Goal: Obtain resource: Download file/media

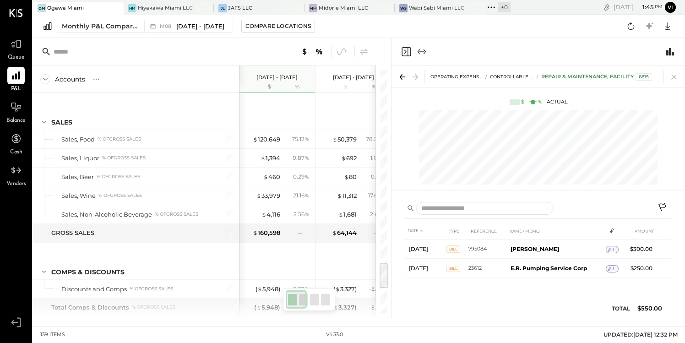
scroll to position [1779, 0]
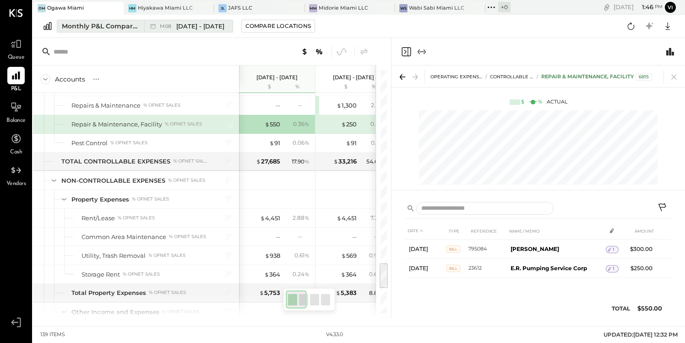
click at [183, 27] on span "[DATE] - [DATE]" at bounding box center [200, 26] width 48 height 9
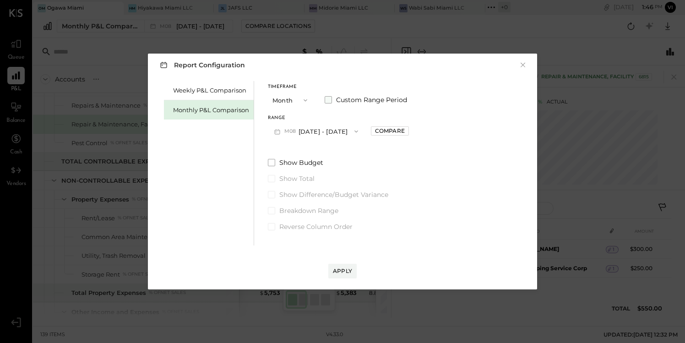
click at [326, 100] on span at bounding box center [328, 99] width 7 height 7
click at [345, 270] on div "Apply" at bounding box center [342, 271] width 19 height 8
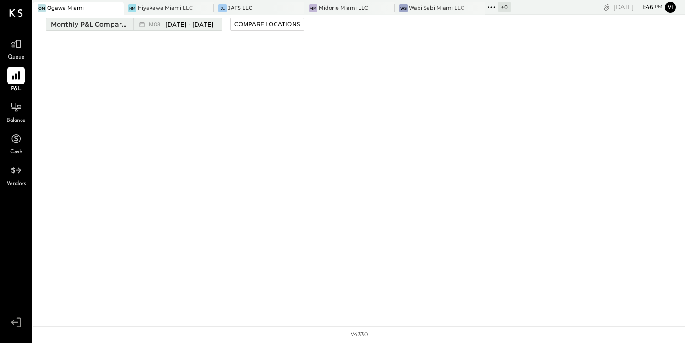
click at [167, 21] on span "[DATE] - [DATE]" at bounding box center [189, 24] width 48 height 9
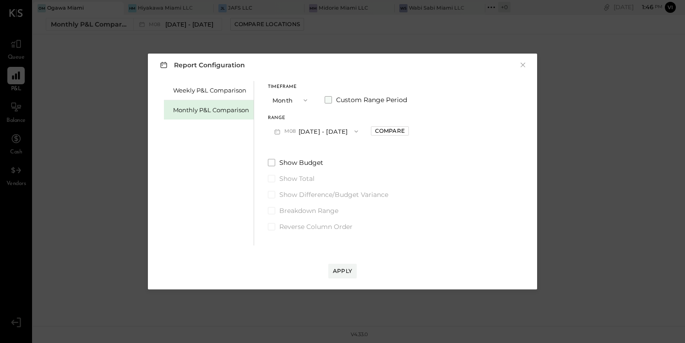
click at [328, 99] on span at bounding box center [328, 99] width 7 height 7
click at [292, 116] on div "Start Date" at bounding box center [295, 118] width 54 height 5
click at [209, 111] on div "Monthly P&L Comparison" at bounding box center [211, 110] width 76 height 9
click at [311, 129] on button "M09 [DATE] - [DATE]" at bounding box center [316, 131] width 97 height 17
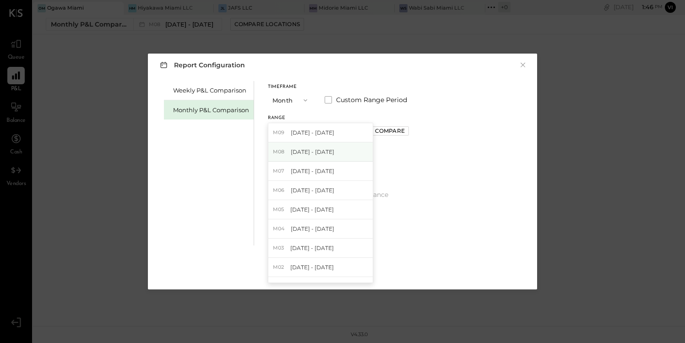
click at [306, 152] on span "[DATE] - [DATE]" at bounding box center [313, 152] width 44 height 8
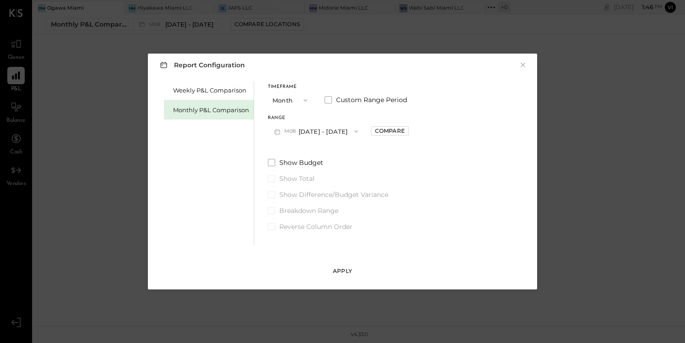
click at [342, 271] on div "Apply" at bounding box center [342, 271] width 19 height 8
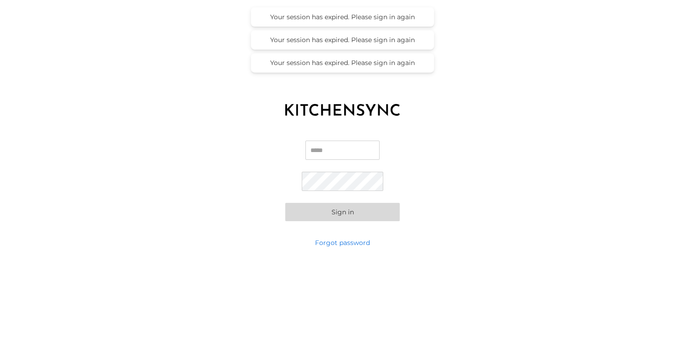
click at [324, 147] on input "Email" at bounding box center [342, 150] width 74 height 19
type input "**********"
click at [360, 212] on button "Sign in" at bounding box center [342, 212] width 114 height 18
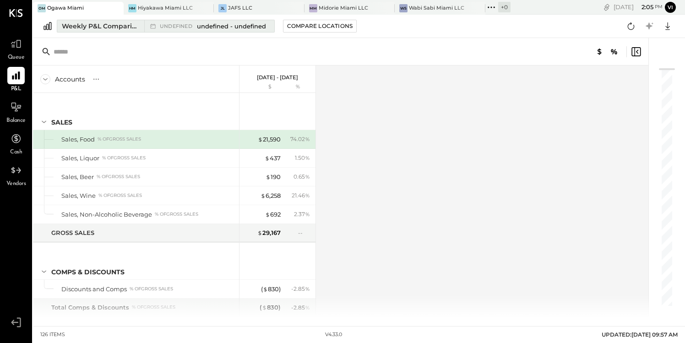
click at [210, 26] on span "undefined - undefined" at bounding box center [231, 26] width 69 height 9
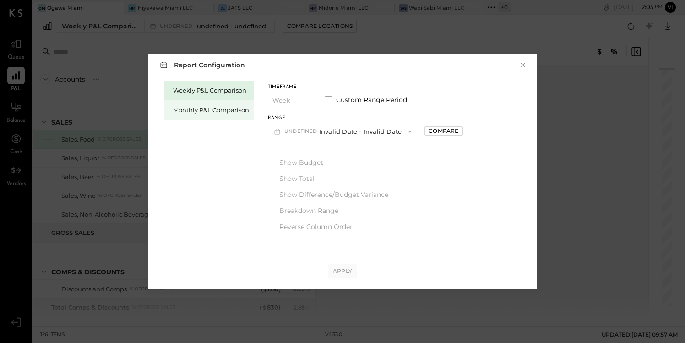
click at [228, 113] on div "Monthly P&L Comparison" at bounding box center [211, 110] width 76 height 9
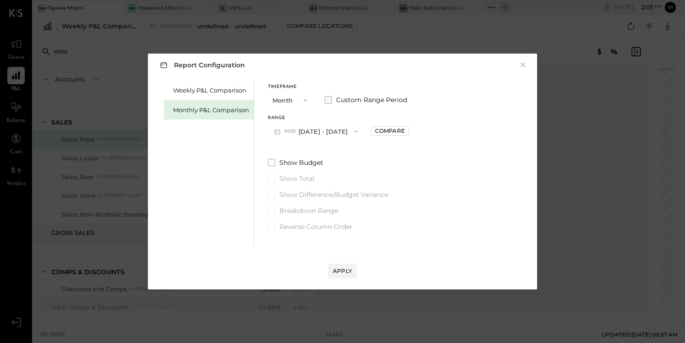
click at [330, 99] on span at bounding box center [328, 99] width 7 height 7
click at [312, 131] on button "2025-09-01" at bounding box center [295, 131] width 54 height 17
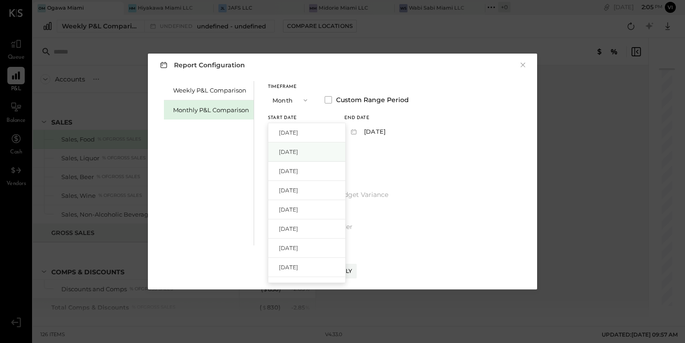
click at [298, 149] on span "[DATE]" at bounding box center [288, 152] width 19 height 8
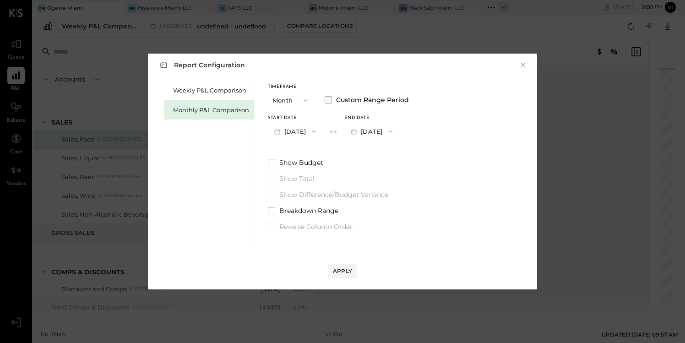
click at [329, 98] on span at bounding box center [328, 99] width 7 height 7
click at [318, 131] on button "M08 Aug 1 - 31, 2025" at bounding box center [316, 131] width 97 height 17
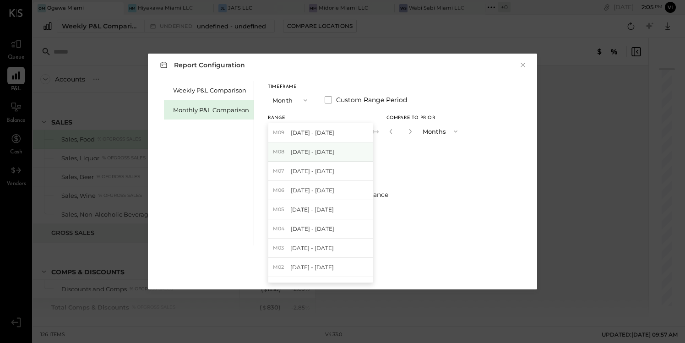
click at [304, 151] on span "[DATE] - [DATE]" at bounding box center [313, 152] width 44 height 8
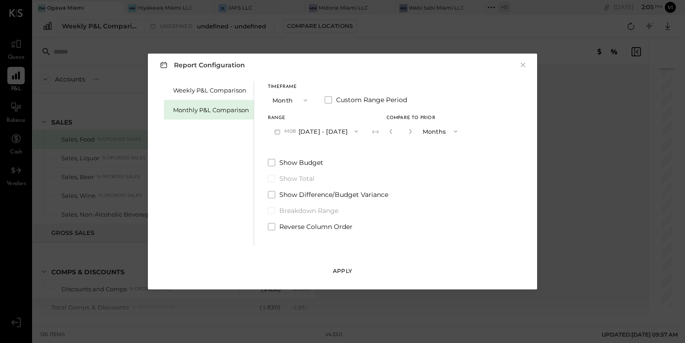
click at [346, 267] on button "Apply" at bounding box center [342, 271] width 28 height 15
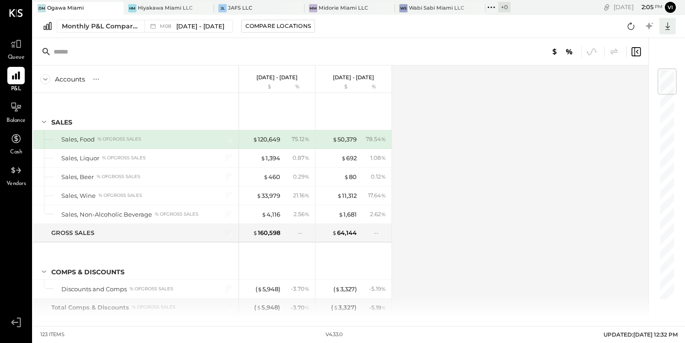
click at [670, 28] on icon at bounding box center [668, 26] width 12 height 12
click at [625, 77] on div "Excel" at bounding box center [639, 79] width 73 height 19
click at [196, 26] on span "[DATE] - [DATE]" at bounding box center [200, 26] width 48 height 9
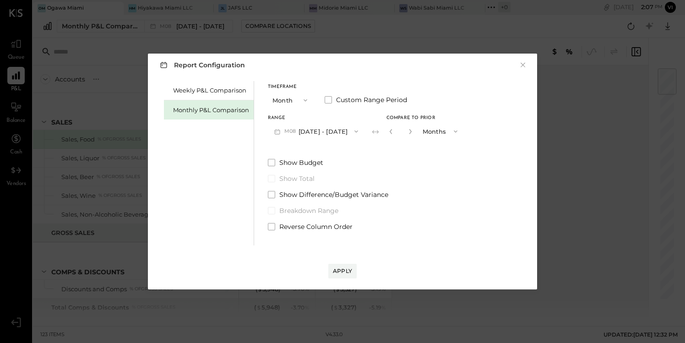
click at [326, 130] on button "M08 Aug 1 - 31, 2025" at bounding box center [316, 131] width 97 height 17
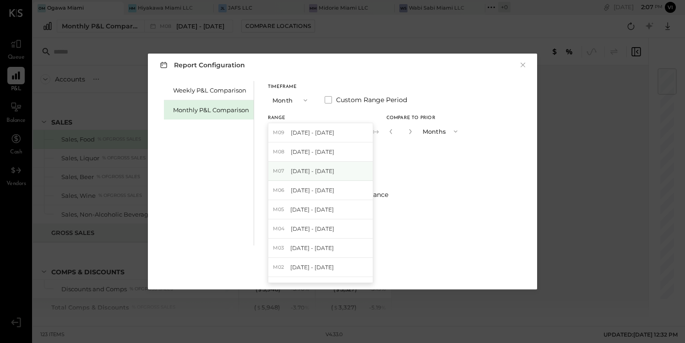
click at [314, 171] on span "[DATE] - [DATE]" at bounding box center [313, 171] width 44 height 8
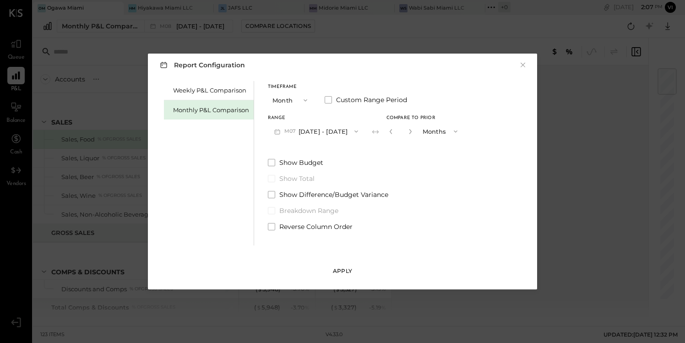
click at [342, 272] on div "Apply" at bounding box center [342, 271] width 19 height 8
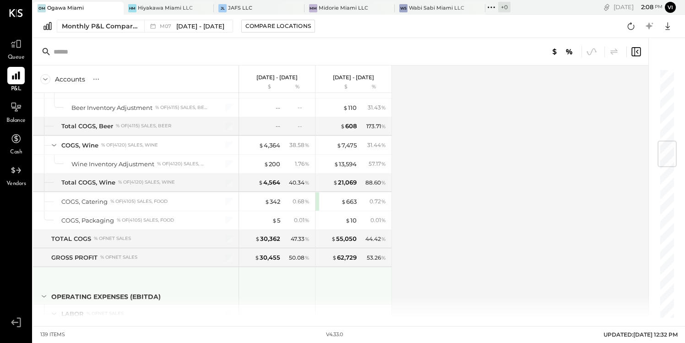
scroll to position [609, 0]
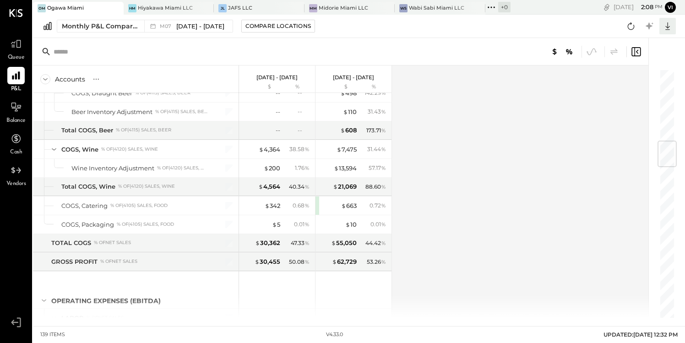
click at [668, 28] on icon at bounding box center [667, 26] width 5 height 8
click at [642, 75] on div "Excel" at bounding box center [639, 79] width 73 height 19
click at [154, 7] on div "Hiyakawa Miami LLC" at bounding box center [165, 8] width 55 height 7
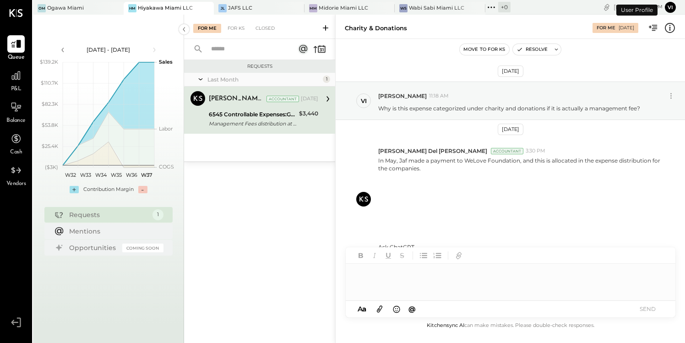
scroll to position [7, 0]
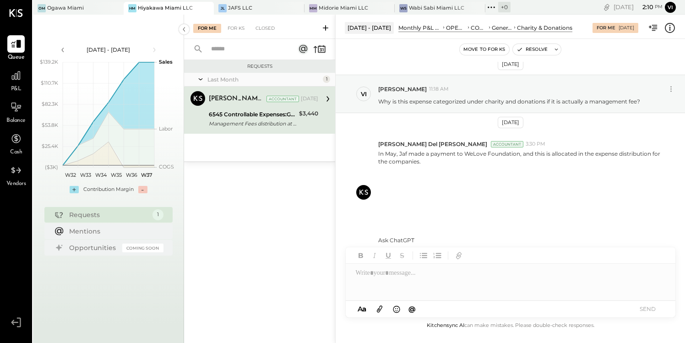
click at [269, 110] on div "6545 Controllable Expenses:General & Administrative Expenses:Charity & Donations" at bounding box center [252, 114] width 87 height 9
click at [335, 5] on div "Midorie Miami LLC" at bounding box center [343, 8] width 49 height 7
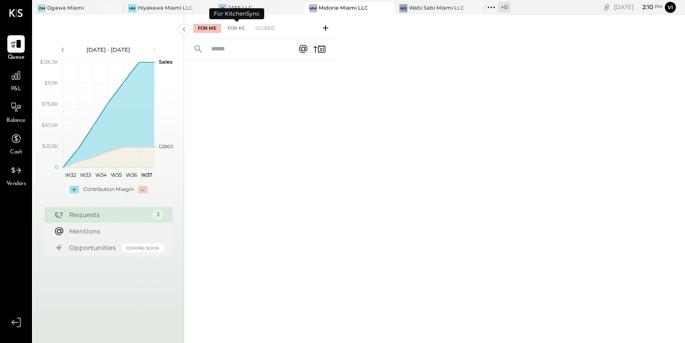
click at [237, 27] on div "For KS" at bounding box center [236, 28] width 26 height 9
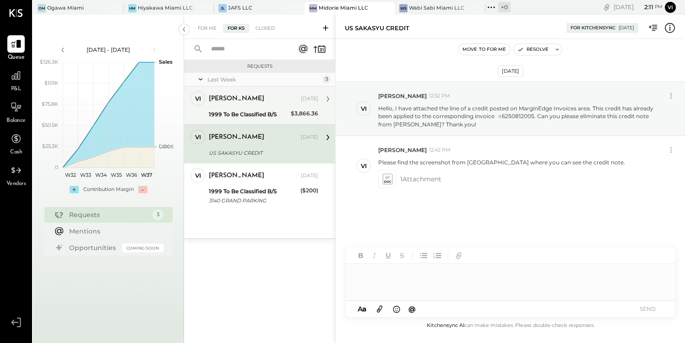
click at [252, 102] on div "vivian" at bounding box center [254, 98] width 90 height 9
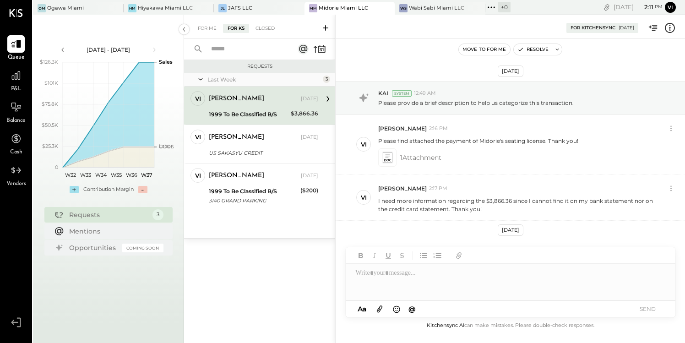
scroll to position [181, 0]
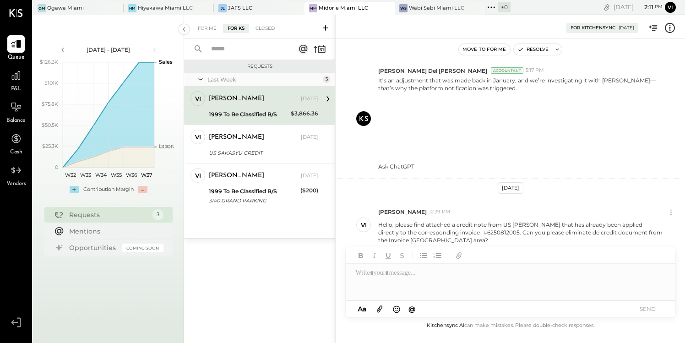
click at [325, 29] on icon at bounding box center [325, 27] width 9 height 9
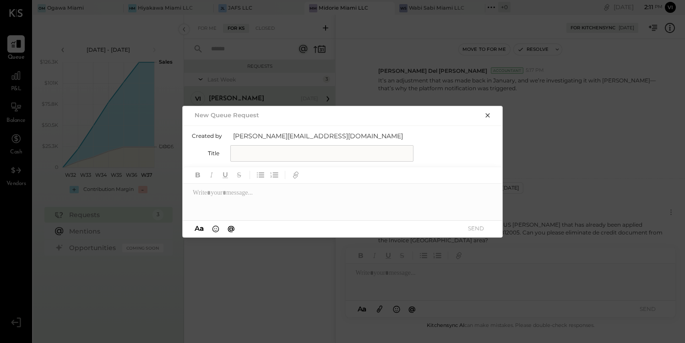
click at [250, 150] on input "text" at bounding box center [321, 153] width 183 height 16
type input "**********"
click at [211, 191] on div at bounding box center [343, 202] width 321 height 37
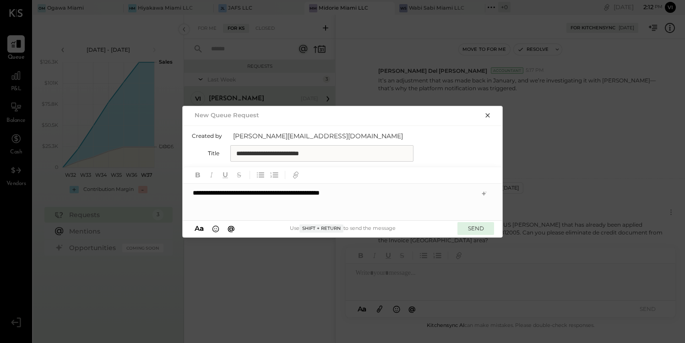
click at [475, 225] on button "SEND" at bounding box center [476, 228] width 37 height 12
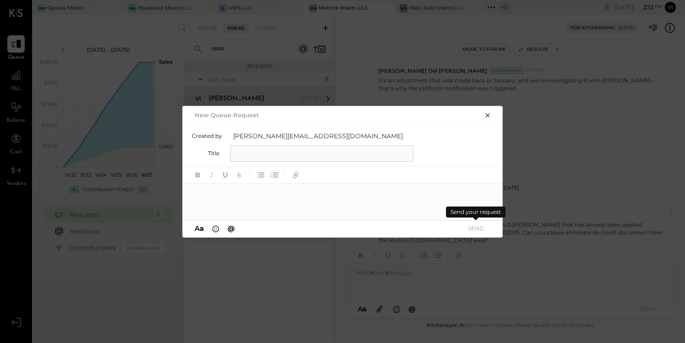
scroll to position [0, 0]
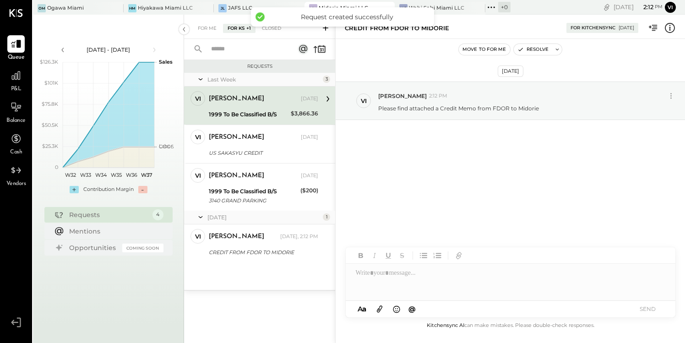
click at [381, 305] on icon at bounding box center [380, 309] width 10 height 11
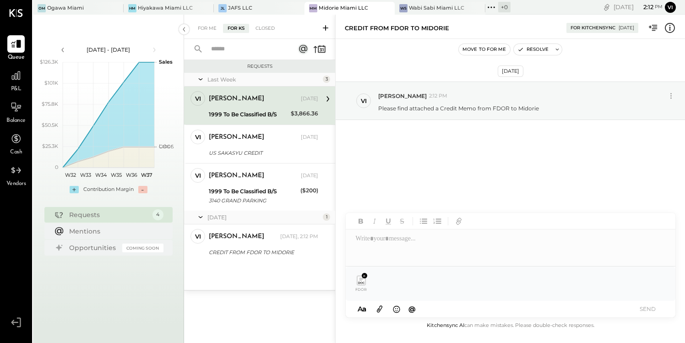
click at [383, 240] on div at bounding box center [511, 247] width 330 height 37
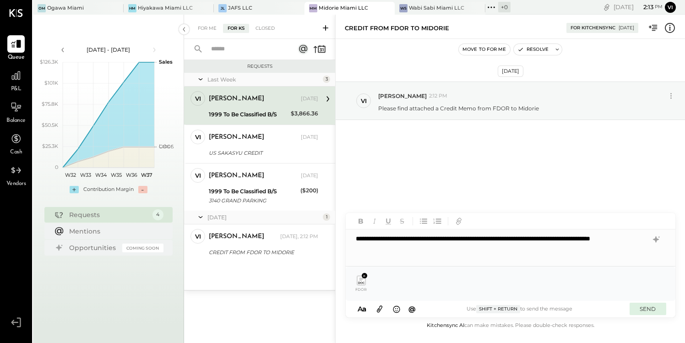
click at [652, 309] on button "SEND" at bounding box center [648, 309] width 37 height 12
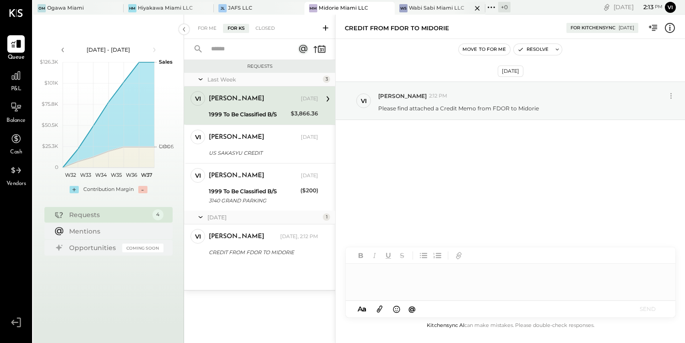
click at [426, 6] on div "Wabi Sabi Miami LLC" at bounding box center [436, 8] width 55 height 7
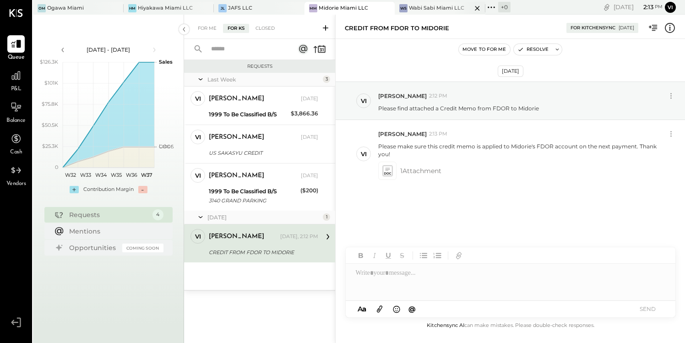
click at [423, 6] on div "Wabi Sabi Miami LLC" at bounding box center [436, 8] width 55 height 7
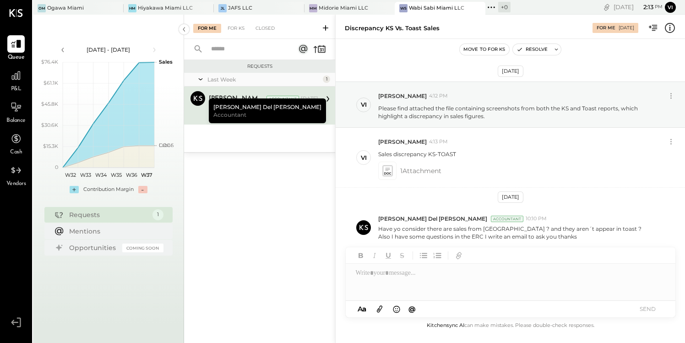
click at [325, 26] on icon at bounding box center [325, 27] width 5 height 5
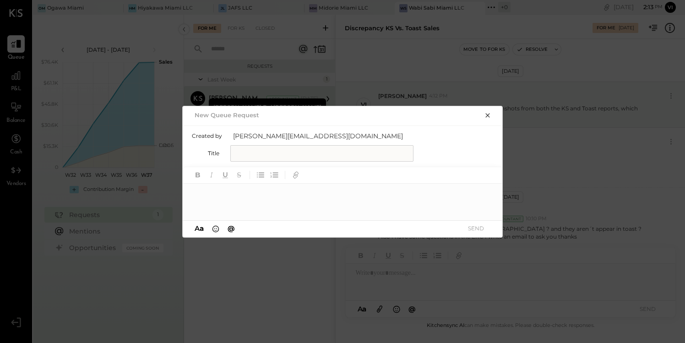
click at [327, 153] on input "text" at bounding box center [321, 153] width 183 height 16
type input "**********"
click at [252, 196] on div at bounding box center [343, 202] width 321 height 37
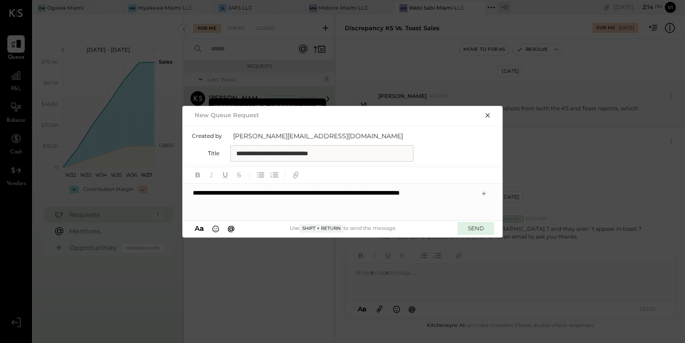
click at [476, 229] on button "SEND" at bounding box center [476, 228] width 37 height 12
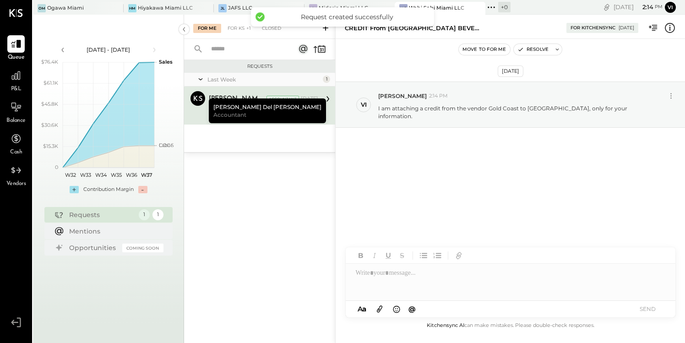
click at [383, 306] on icon at bounding box center [380, 309] width 10 height 11
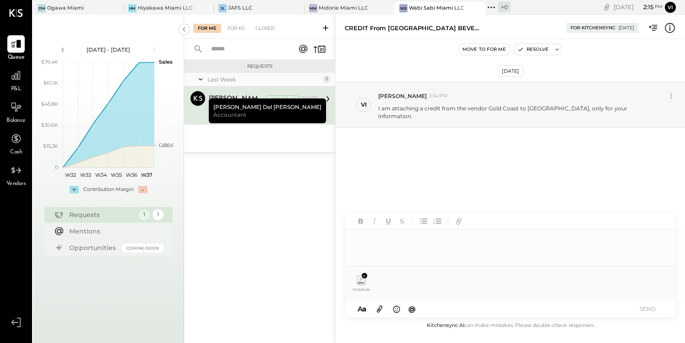
click at [366, 242] on div at bounding box center [511, 247] width 330 height 37
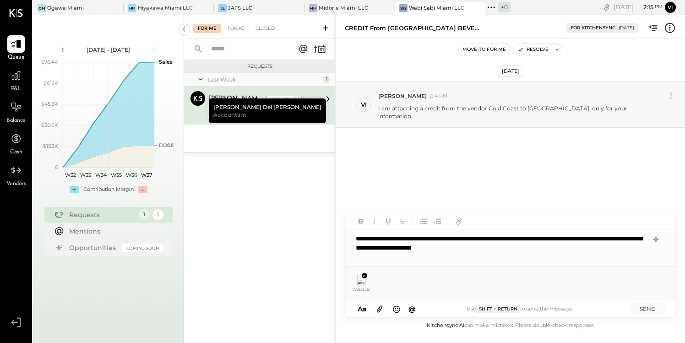
click at [555, 238] on div "**********" at bounding box center [511, 247] width 330 height 37
click at [567, 251] on div "**********" at bounding box center [511, 247] width 330 height 37
click at [650, 306] on button "SEND" at bounding box center [648, 309] width 37 height 12
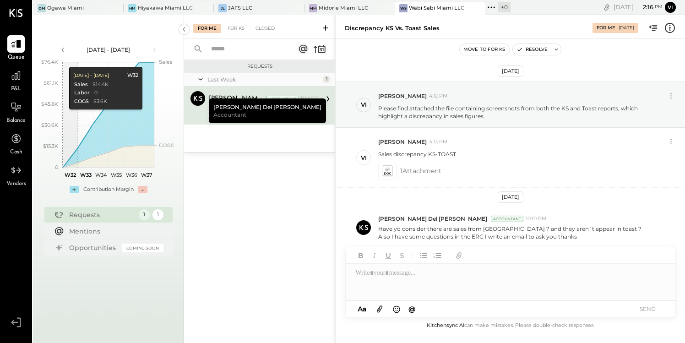
click at [17, 86] on span "P&L" at bounding box center [16, 89] width 11 height 8
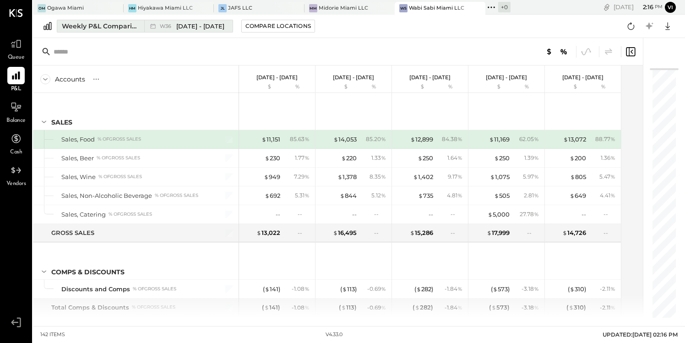
click at [184, 25] on span "Sep 1 - 7, 2025" at bounding box center [200, 26] width 48 height 9
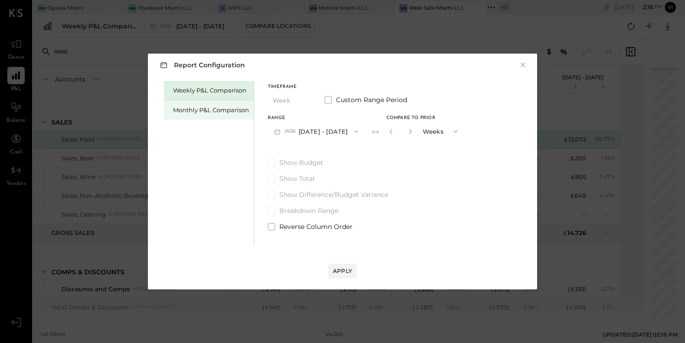
click at [220, 104] on div "Monthly P&L Comparison" at bounding box center [209, 109] width 90 height 19
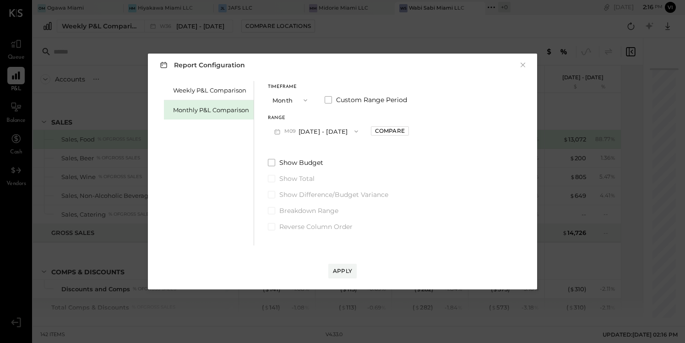
click at [332, 131] on button "M09 [DATE] - [DATE]" at bounding box center [316, 131] width 97 height 17
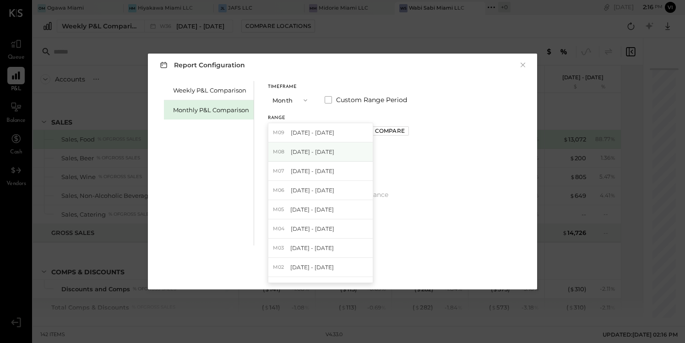
click at [331, 150] on div "M08 Aug 1 - 31, 2025" at bounding box center [320, 151] width 104 height 19
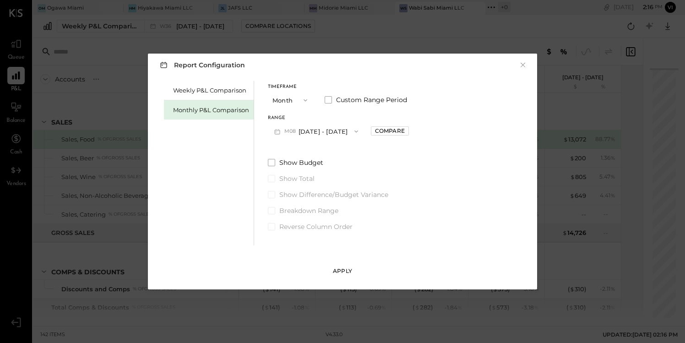
click at [345, 270] on div "Apply" at bounding box center [342, 271] width 19 height 8
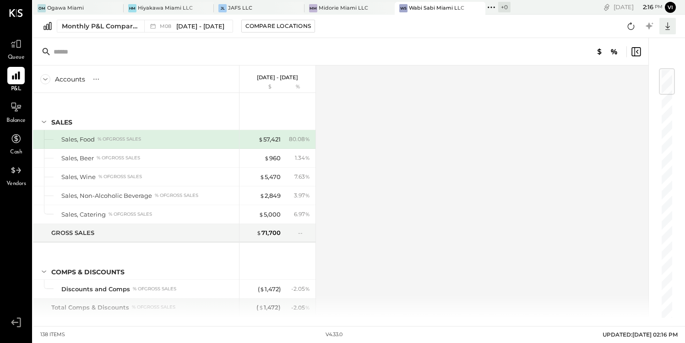
click at [668, 27] on icon at bounding box center [667, 26] width 5 height 8
click at [628, 78] on div "Excel" at bounding box center [639, 79] width 73 height 19
click at [339, 6] on div "Midorie Miami LLC" at bounding box center [343, 8] width 49 height 7
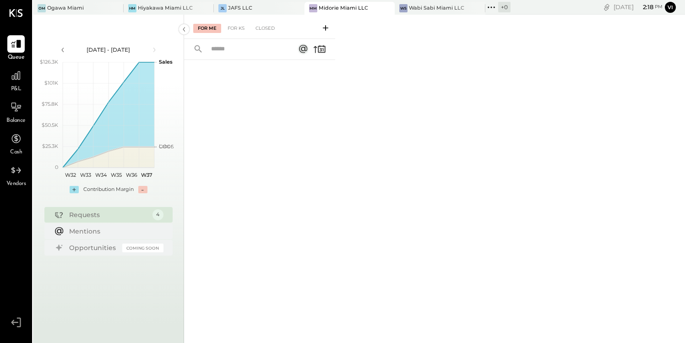
click at [16, 87] on span "P&L" at bounding box center [16, 89] width 11 height 8
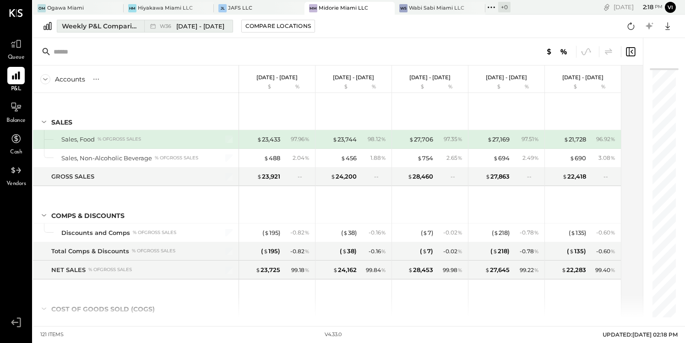
click at [199, 26] on span "Sep 1 - 7, 2025" at bounding box center [200, 26] width 48 height 9
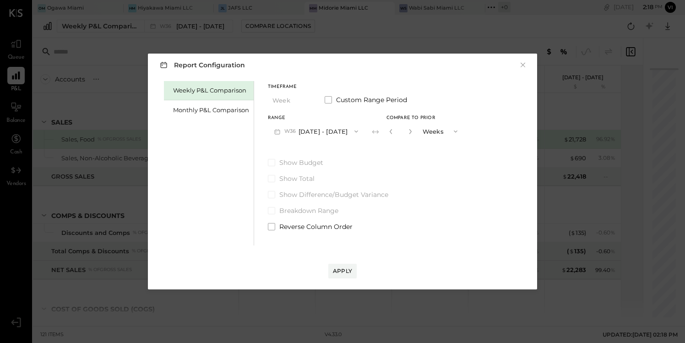
click at [300, 133] on button "W36 Sep 1 - 7, 2025" at bounding box center [316, 131] width 97 height 17
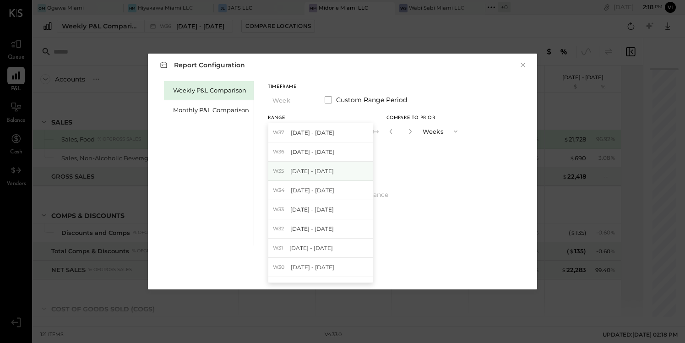
click at [328, 169] on span "Aug 25 - 31, 2025" at bounding box center [312, 171] width 44 height 8
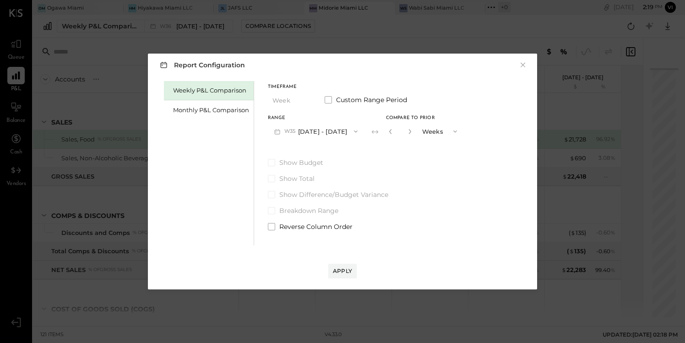
click at [343, 130] on button "W35 Aug 25 - 31, 2025" at bounding box center [316, 131] width 96 height 17
click at [424, 173] on div "Show Budget Show Total Show Difference/Budget Variance Breakdown Range Reverse …" at bounding box center [366, 194] width 196 height 73
click at [223, 113] on div "Monthly P&L Comparison" at bounding box center [211, 110] width 76 height 9
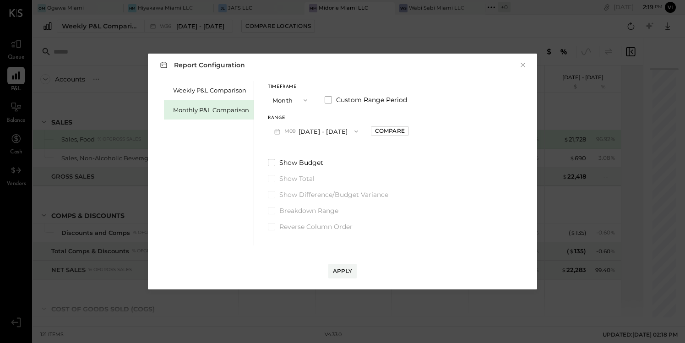
click at [322, 131] on button "M09 [DATE] - [DATE]" at bounding box center [316, 131] width 97 height 17
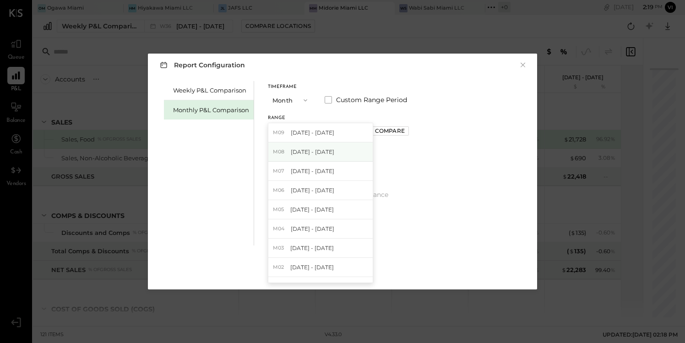
click at [320, 151] on span "[DATE] - [DATE]" at bounding box center [313, 152] width 44 height 8
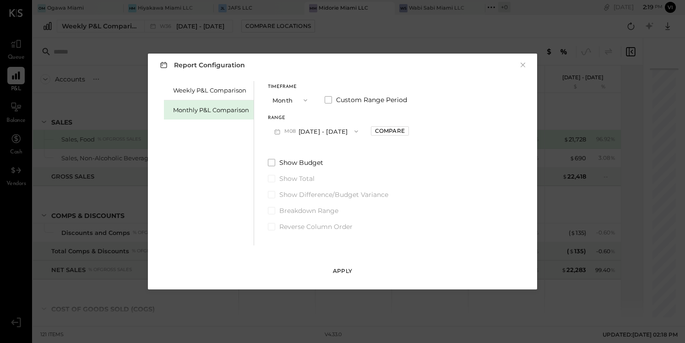
click at [344, 271] on div "Apply" at bounding box center [342, 271] width 19 height 8
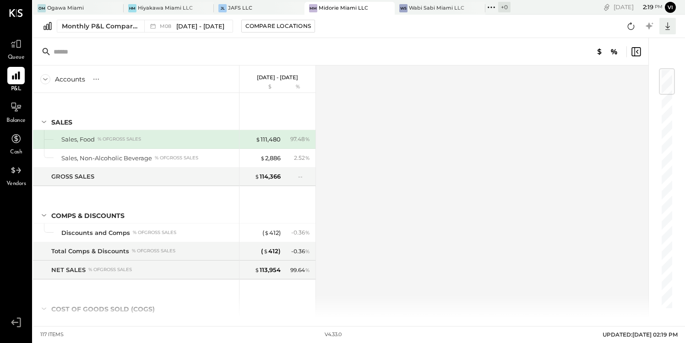
click at [669, 24] on icon at bounding box center [668, 26] width 12 height 12
click at [636, 81] on div "Excel" at bounding box center [639, 79] width 73 height 19
click at [16, 107] on icon at bounding box center [16, 107] width 12 height 12
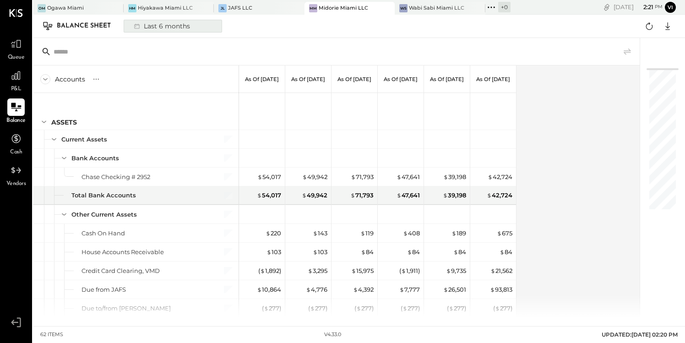
click at [168, 28] on div "Last 6 months" at bounding box center [161, 26] width 65 height 12
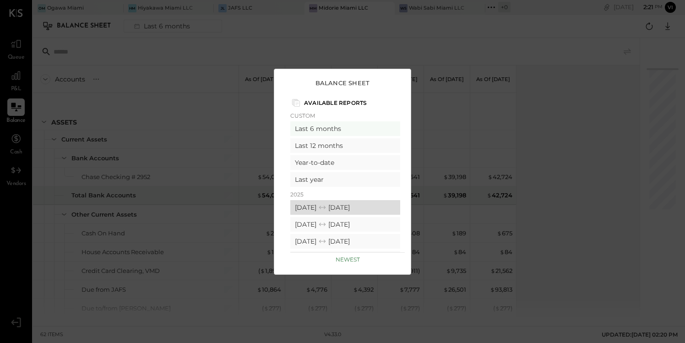
click at [312, 206] on div "08/01/2025 08/31/2025" at bounding box center [345, 207] width 110 height 15
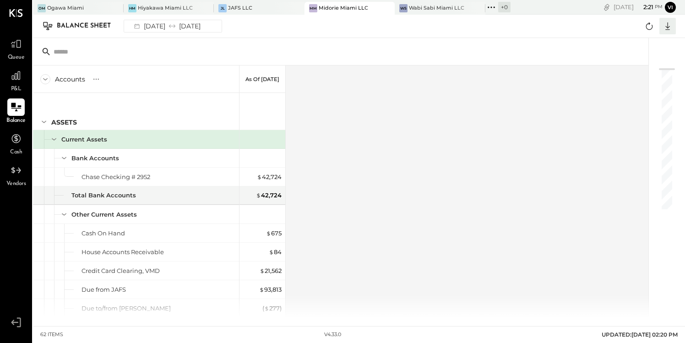
click at [669, 25] on icon at bounding box center [668, 26] width 12 height 12
click at [627, 75] on div "Excel" at bounding box center [639, 79] width 73 height 19
click at [427, 8] on div "Wabi Sabi Miami LLC" at bounding box center [436, 8] width 55 height 7
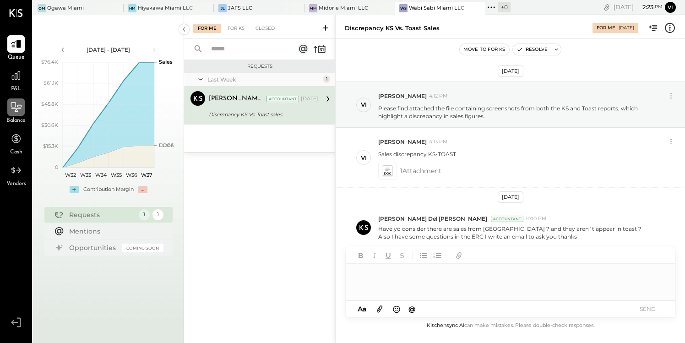
click at [20, 113] on div at bounding box center [15, 106] width 17 height 17
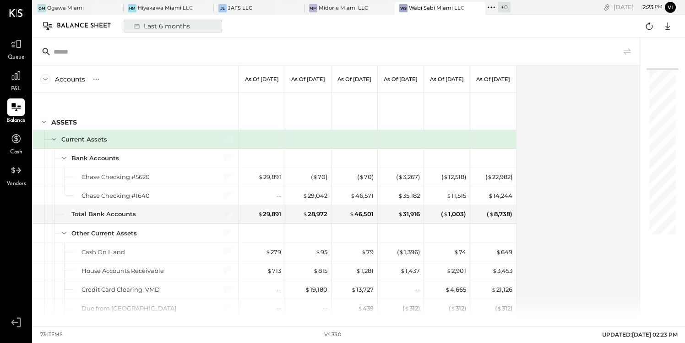
click at [176, 25] on div "Last 6 months" at bounding box center [161, 26] width 65 height 12
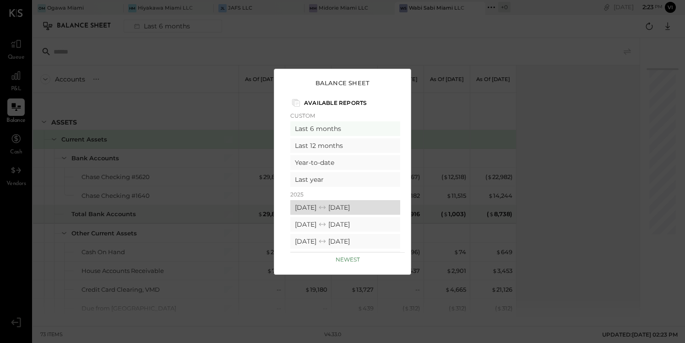
click at [329, 205] on div "08/01/2025 08/31/2025" at bounding box center [345, 207] width 110 height 15
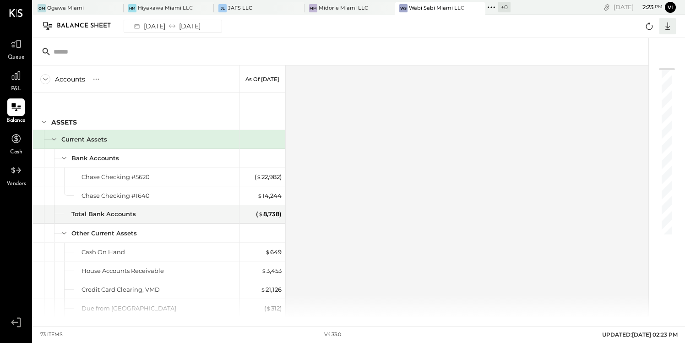
click at [668, 26] on icon at bounding box center [667, 26] width 5 height 8
click at [633, 78] on div "Excel" at bounding box center [639, 79] width 73 height 19
click at [165, 6] on div "Hiyakawa Miami LLC" at bounding box center [165, 8] width 55 height 7
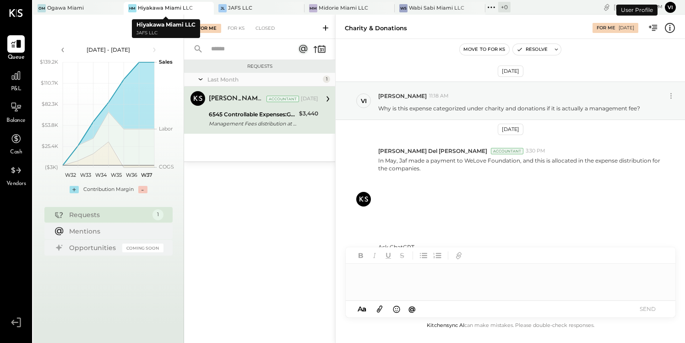
scroll to position [7, 0]
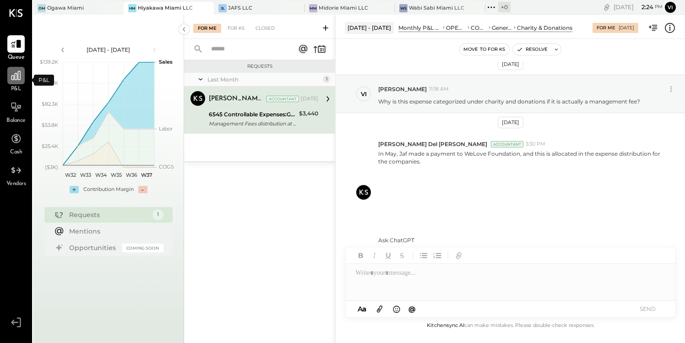
click at [17, 81] on icon at bounding box center [16, 76] width 12 height 12
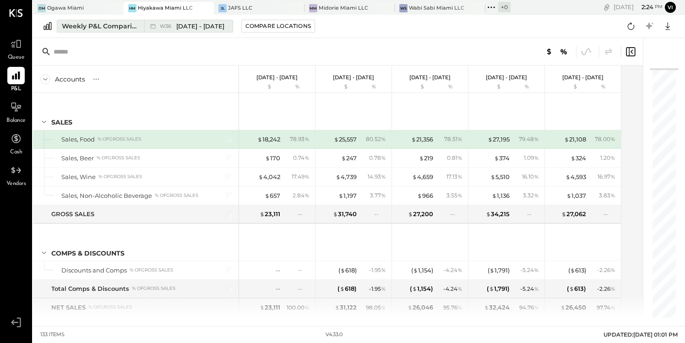
click at [196, 22] on span "Sep 1 - 7, 2025" at bounding box center [200, 26] width 48 height 9
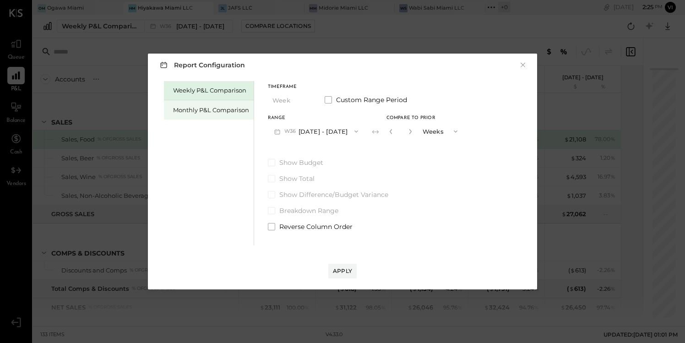
click at [218, 109] on div "Monthly P&L Comparison" at bounding box center [211, 110] width 76 height 9
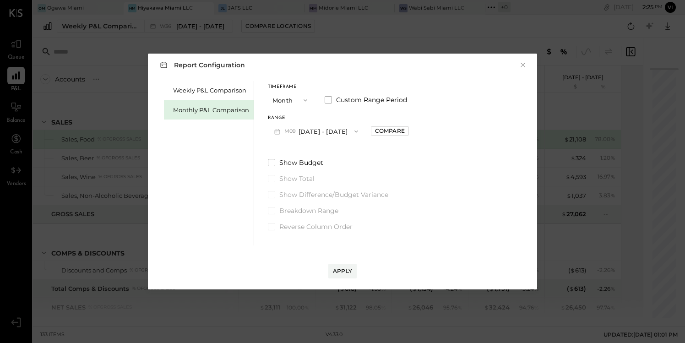
click at [317, 129] on button "M09 [DATE] - [DATE]" at bounding box center [316, 131] width 97 height 17
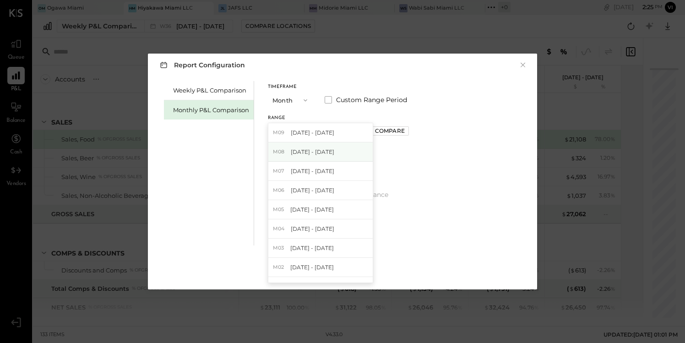
click at [315, 151] on span "[DATE] - [DATE]" at bounding box center [313, 152] width 44 height 8
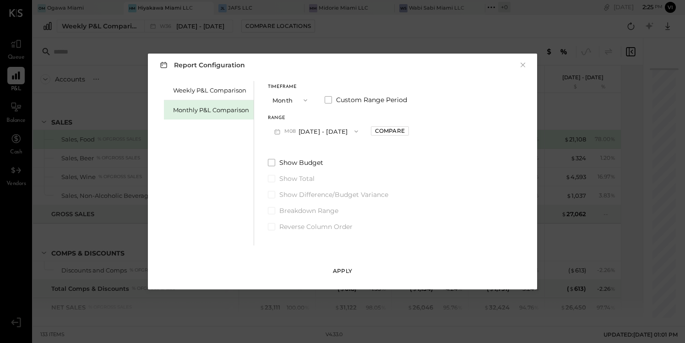
click at [342, 269] on div "Apply" at bounding box center [342, 271] width 19 height 8
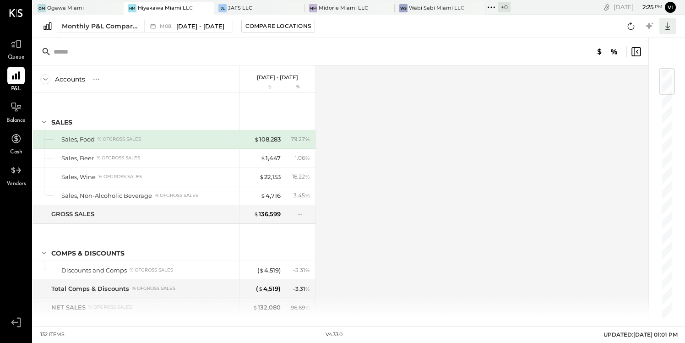
click at [670, 28] on icon at bounding box center [668, 26] width 12 height 12
click at [633, 74] on div "Excel" at bounding box center [639, 79] width 73 height 19
click at [184, 25] on span "[DATE] - [DATE]" at bounding box center [200, 26] width 48 height 9
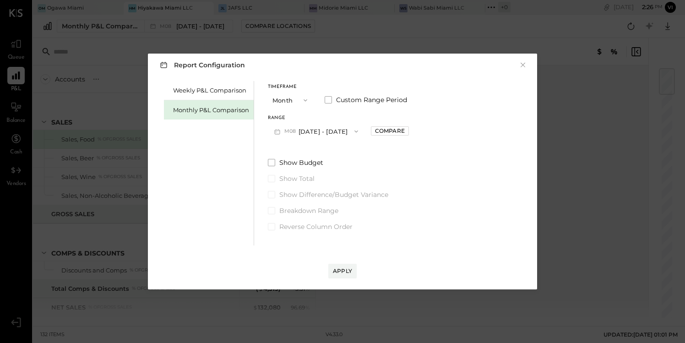
click at [315, 132] on button "M08 Aug 1 - 31, 2025" at bounding box center [316, 131] width 97 height 17
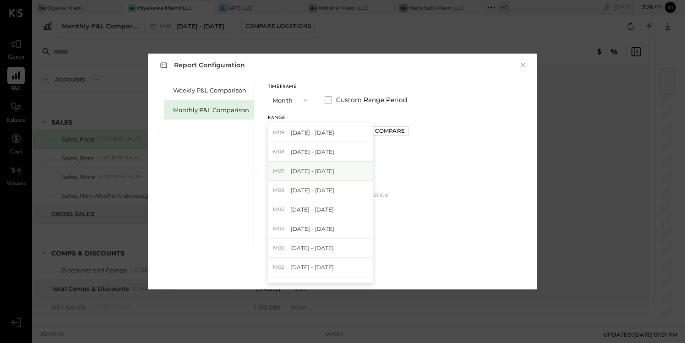
click at [319, 170] on span "[DATE] - [DATE]" at bounding box center [313, 171] width 44 height 8
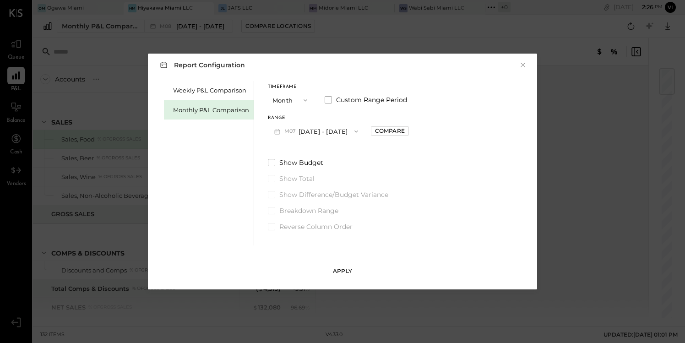
click at [344, 271] on div "Apply" at bounding box center [342, 271] width 19 height 8
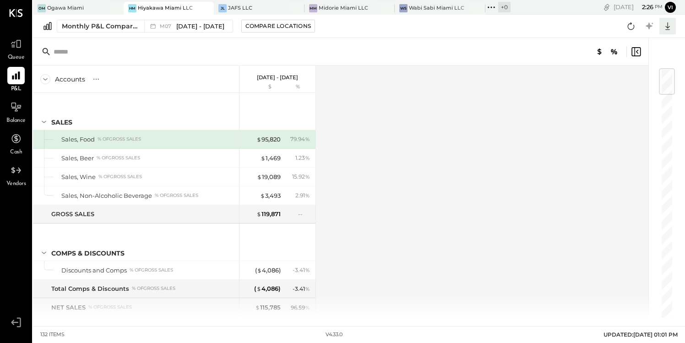
click at [669, 28] on icon at bounding box center [668, 26] width 12 height 12
click at [636, 79] on div "Excel" at bounding box center [639, 79] width 73 height 19
click at [15, 112] on icon at bounding box center [16, 107] width 12 height 12
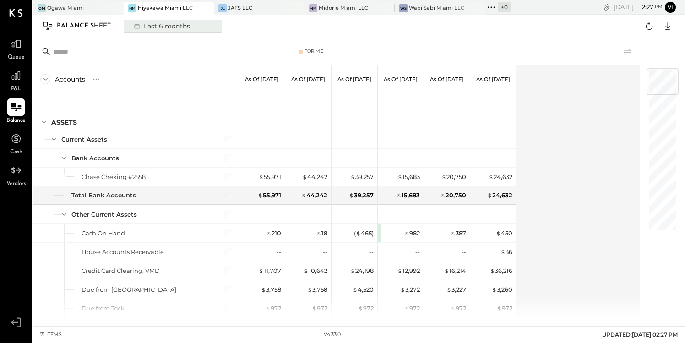
click at [163, 25] on div "Last 6 months" at bounding box center [161, 26] width 65 height 12
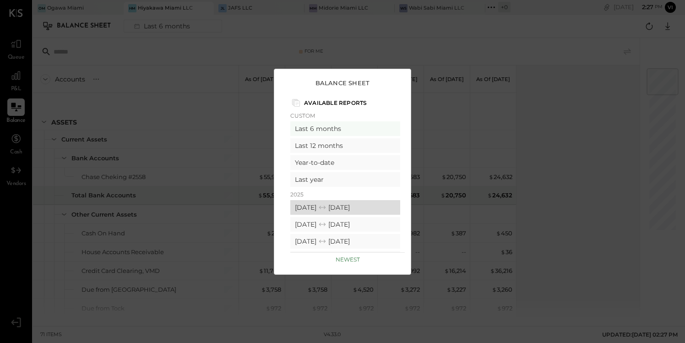
click at [350, 203] on div "08/01/2025 08/31/2025" at bounding box center [345, 207] width 110 height 15
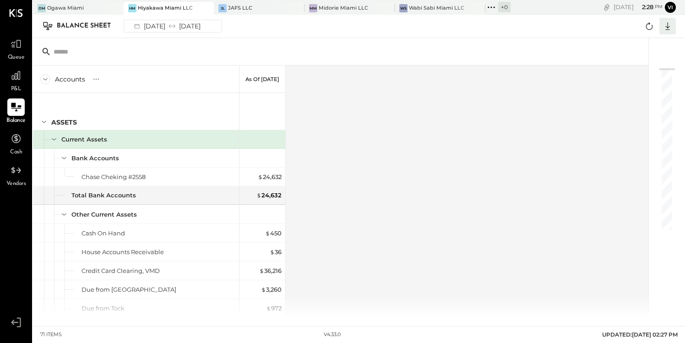
click at [670, 26] on icon at bounding box center [668, 26] width 12 height 12
click at [638, 76] on div "Excel" at bounding box center [639, 79] width 73 height 19
click at [78, 7] on div "Ogawa Miami" at bounding box center [65, 8] width 37 height 7
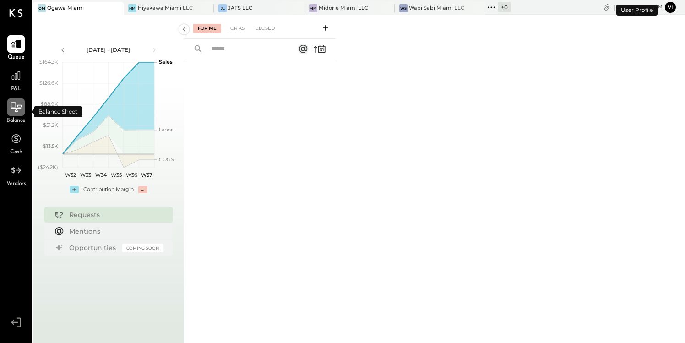
click at [18, 105] on icon at bounding box center [16, 107] width 11 height 10
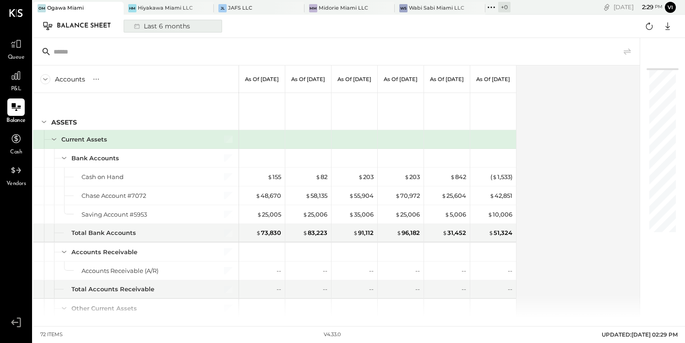
click at [160, 27] on div "Last 6 months" at bounding box center [161, 26] width 65 height 12
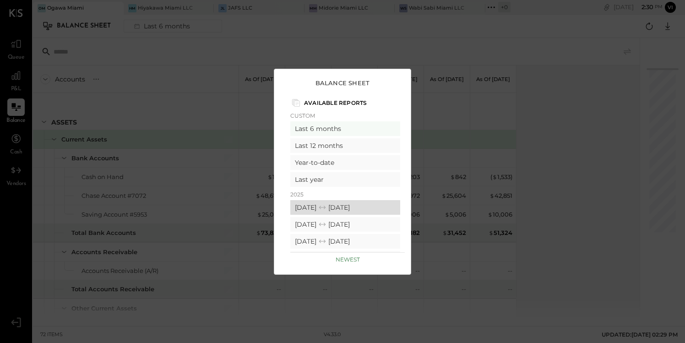
click at [326, 207] on icon at bounding box center [322, 207] width 6 height 3
